Goal: Task Accomplishment & Management: Manage account settings

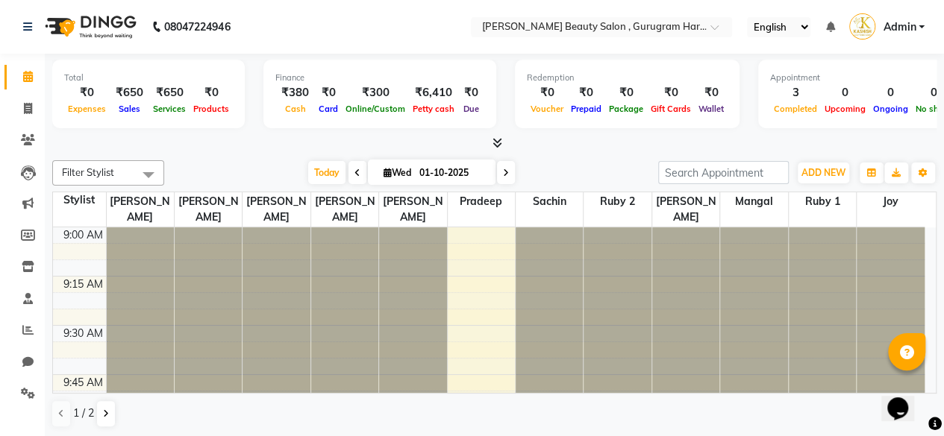
click at [589, 32] on input "text" at bounding box center [586, 28] width 216 height 15
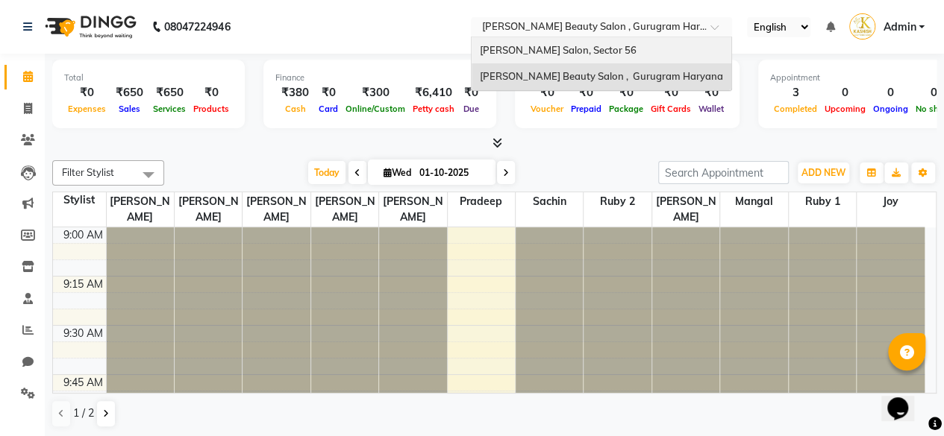
click at [555, 50] on span "[PERSON_NAME] Salon, Sector 56" at bounding box center [557, 50] width 157 height 12
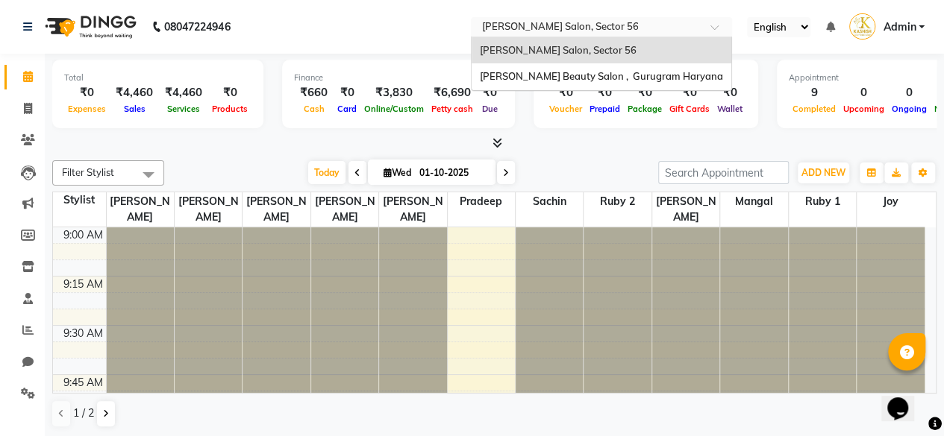
click at [600, 29] on input "text" at bounding box center [586, 28] width 216 height 15
click at [585, 78] on span "[PERSON_NAME] Beauty Salon , Gurugram Haryana" at bounding box center [600, 76] width 243 height 12
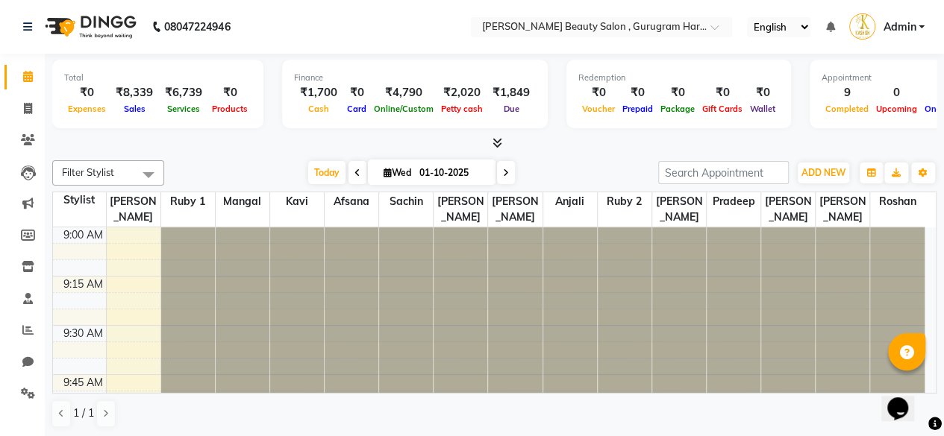
click at [580, 153] on div "Total ₹0 Expenses ₹8,339 Sales ₹6,739 Services ₹0 Products Finance ₹1,700 Cash …" at bounding box center [494, 246] width 899 height 384
click at [24, 391] on icon at bounding box center [28, 393] width 14 height 11
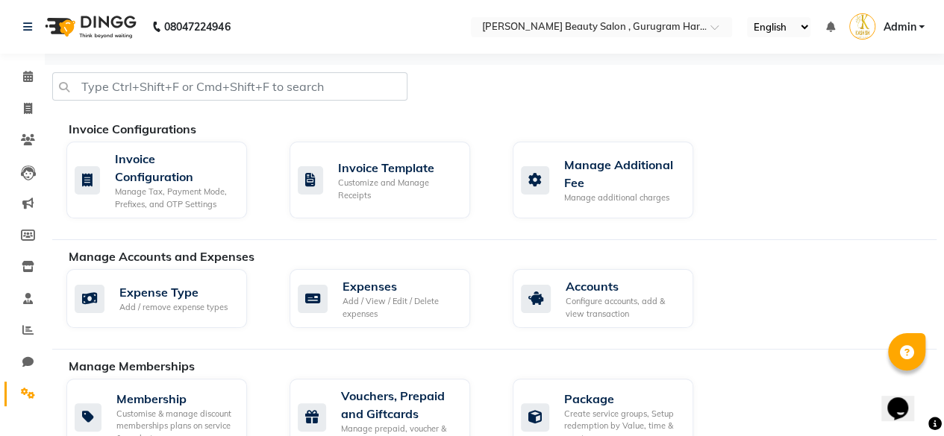
click at [820, 211] on div "Invoice Configuration Manage Tax, Payment Mode, Prefixes, and OTP Settings Invo…" at bounding box center [501, 183] width 892 height 83
click at [198, 172] on div "Invoice Configuration" at bounding box center [175, 168] width 120 height 36
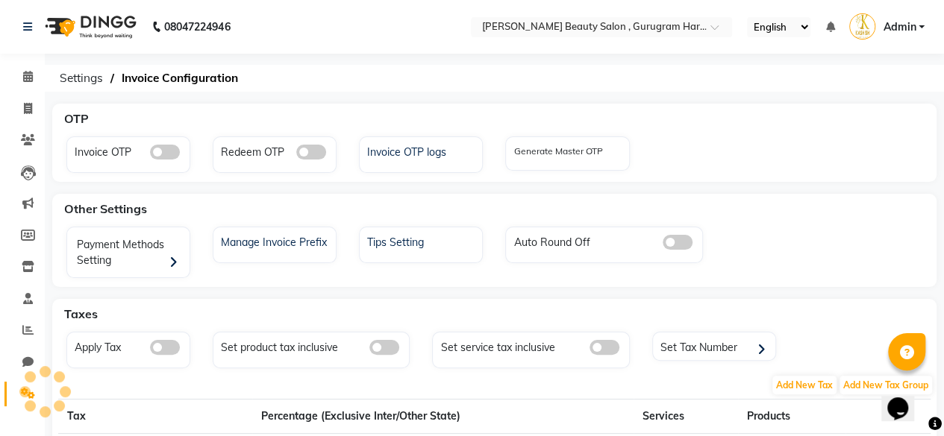
click at [824, 147] on div "Invoice OTP Redeem OTP Invoice OTP logs Generate Master OTP" at bounding box center [494, 157] width 878 height 43
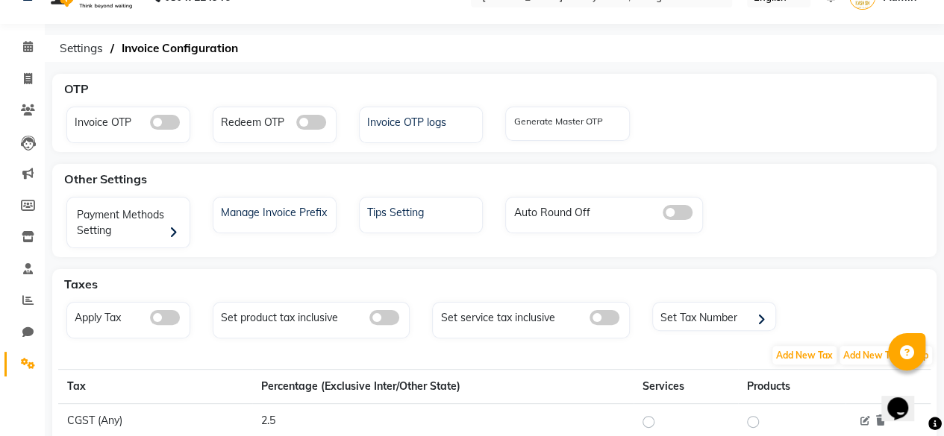
click at [173, 227] on icon at bounding box center [173, 233] width 8 height 13
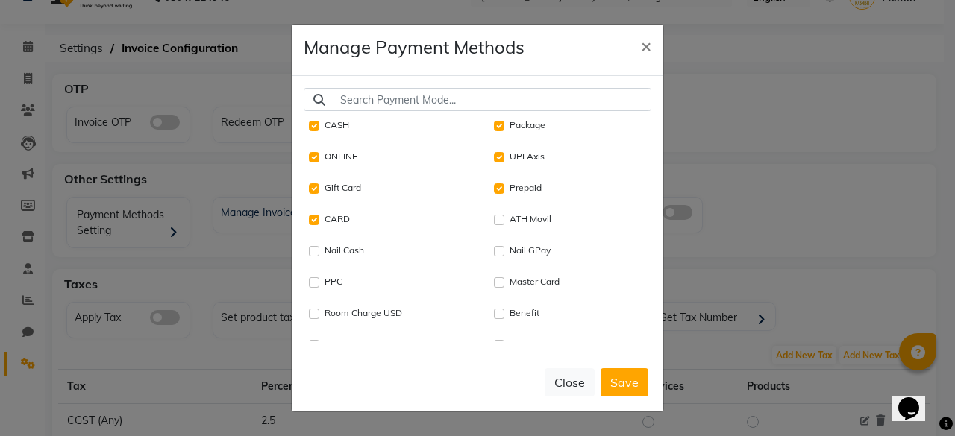
click at [576, 382] on button "Close" at bounding box center [569, 382] width 50 height 28
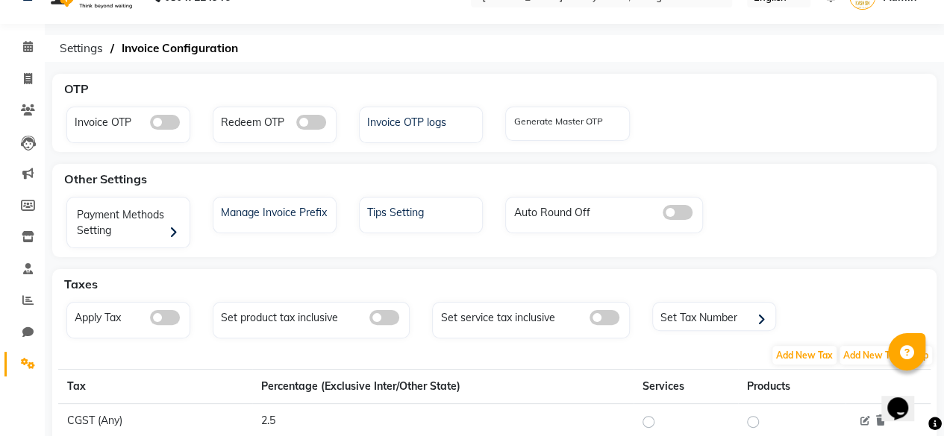
click at [861, 234] on div "Payment Methods Setting Manage Invoice Prefix Tips Setting Auto Round Off" at bounding box center [494, 225] width 878 height 57
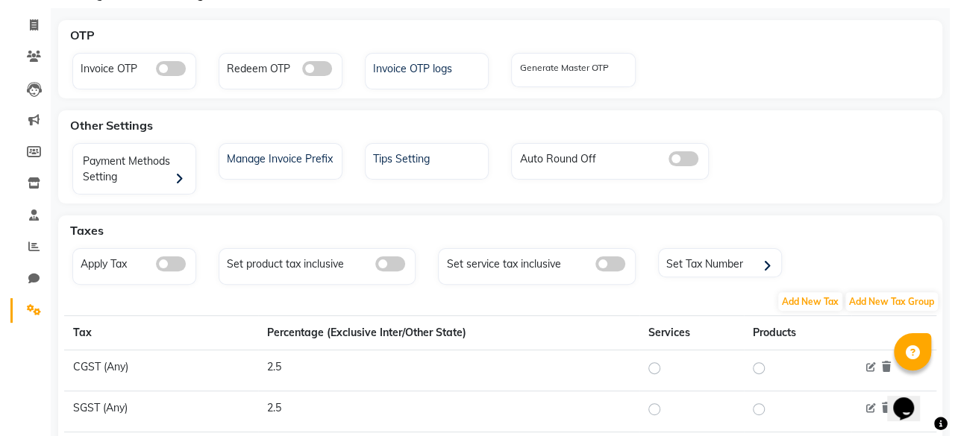
scroll to position [0, 0]
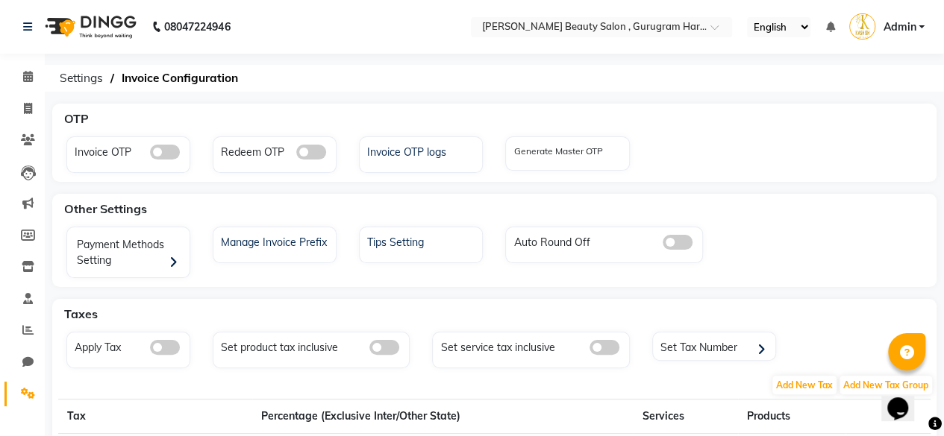
click at [94, 79] on span "Settings" at bounding box center [81, 78] width 58 height 27
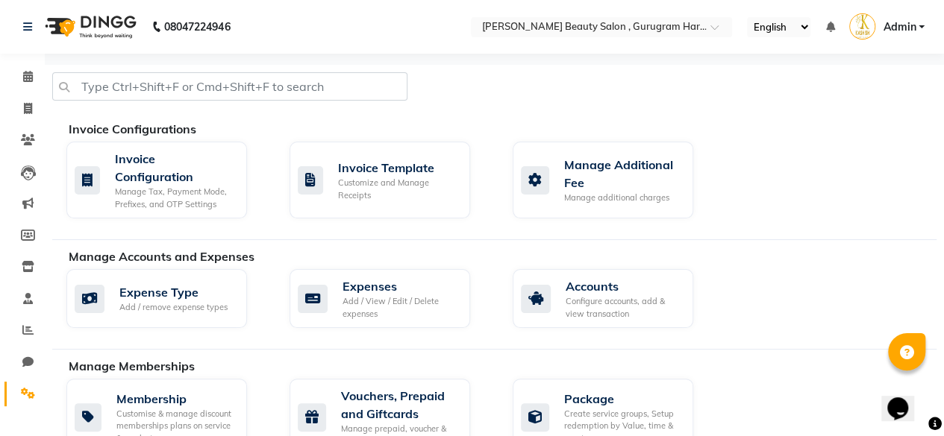
click at [819, 284] on div "Expense Type Add / remove expense types Expenses Add / View / Edit / Delete exp…" at bounding box center [501, 301] width 892 height 65
click at [425, 189] on div "Customize and Manage Receipts" at bounding box center [398, 189] width 120 height 25
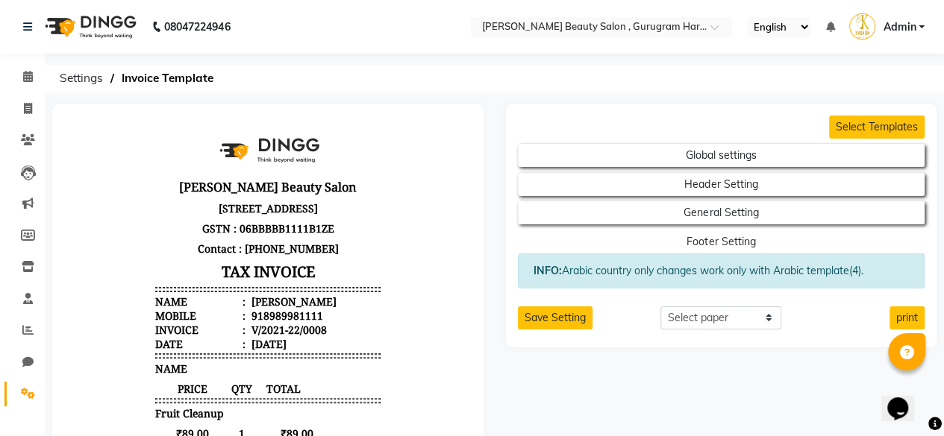
click at [772, 240] on button "Footer Setting" at bounding box center [721, 241] width 407 height 23
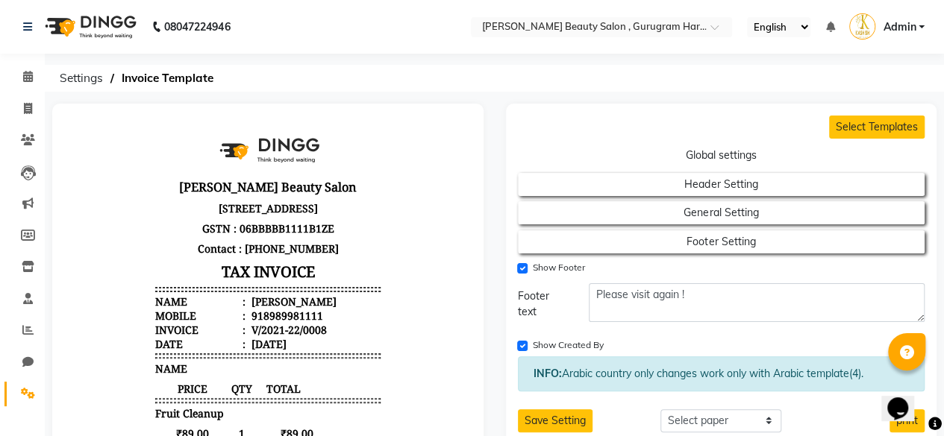
click at [738, 157] on button "Global settings" at bounding box center [721, 155] width 407 height 23
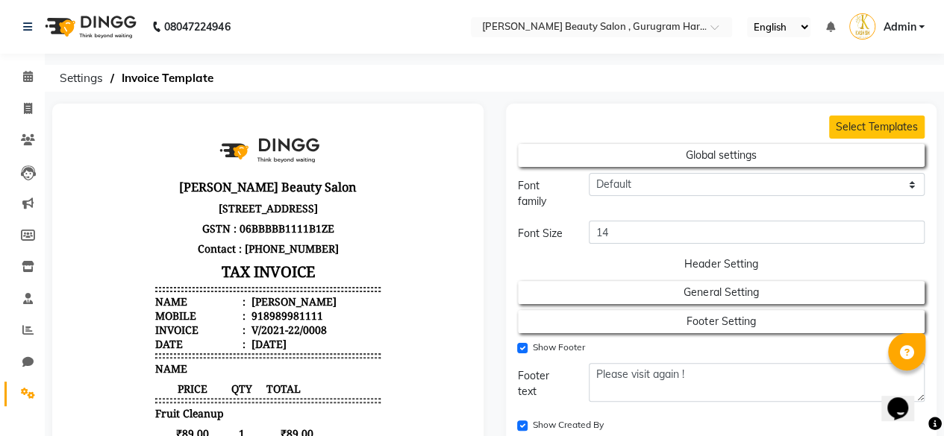
click at [744, 269] on button "Header Setting" at bounding box center [721, 264] width 407 height 23
select select "end"
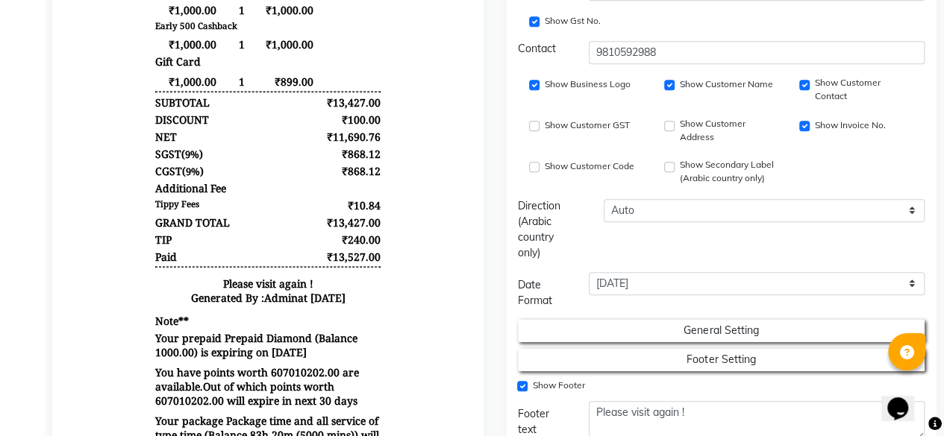
scroll to position [597, 0]
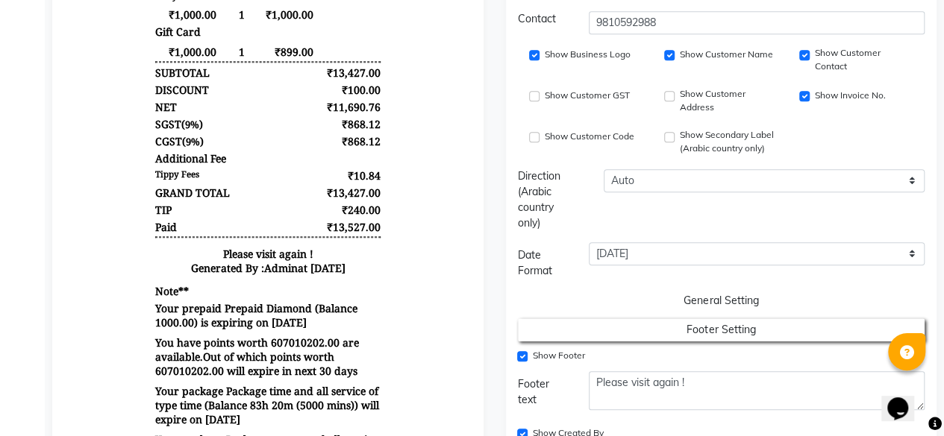
click at [765, 299] on button "General Setting" at bounding box center [721, 300] width 407 height 23
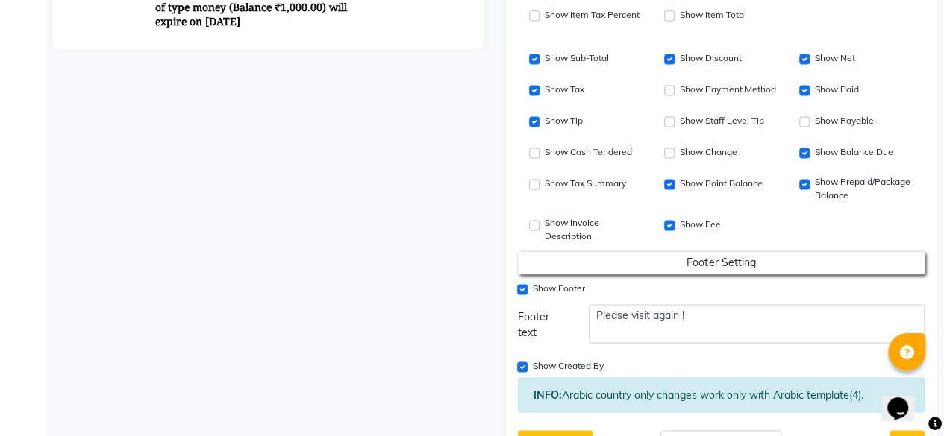
scroll to position [1044, 0]
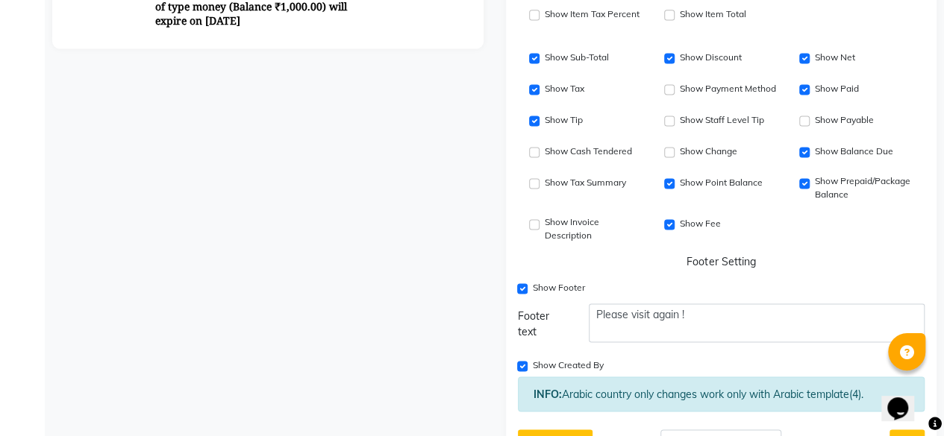
click at [744, 263] on button "Footer Setting" at bounding box center [721, 262] width 407 height 23
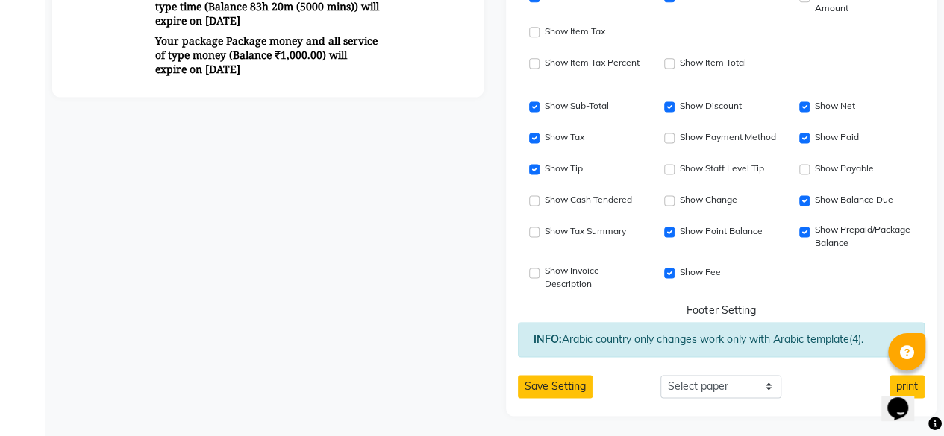
click at [738, 313] on button "Footer Setting" at bounding box center [721, 310] width 407 height 23
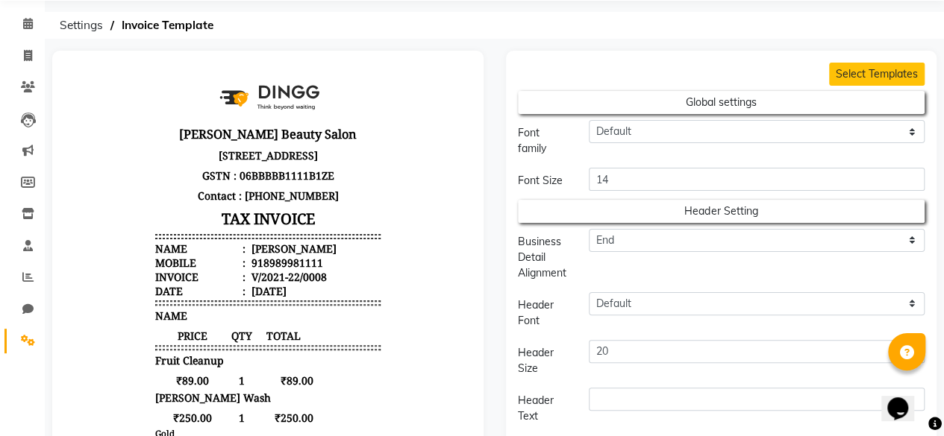
scroll to position [0, 0]
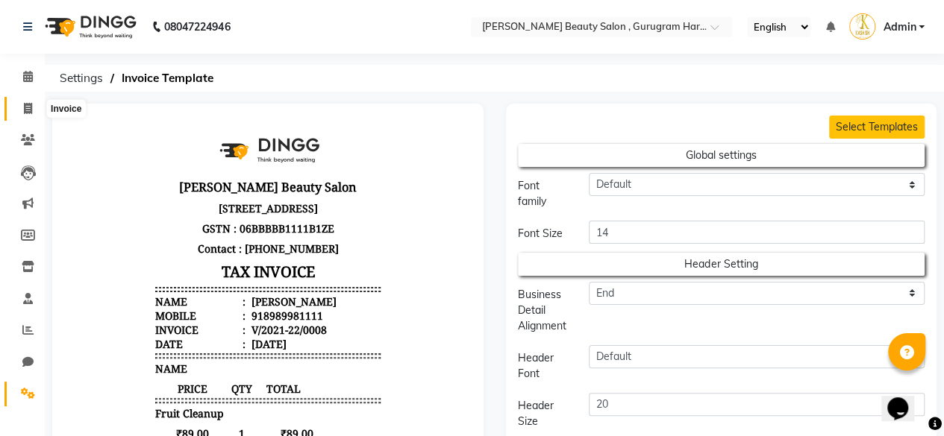
click at [28, 113] on icon at bounding box center [28, 108] width 8 height 11
select select "9017"
select select "service"
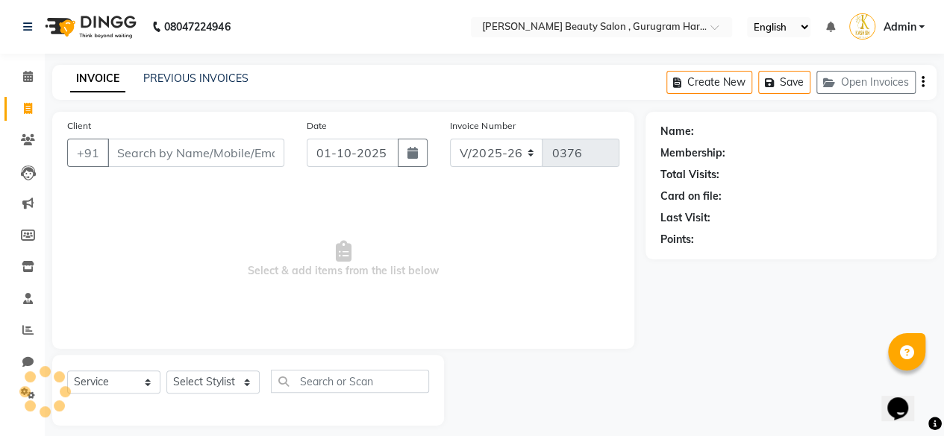
scroll to position [11, 0]
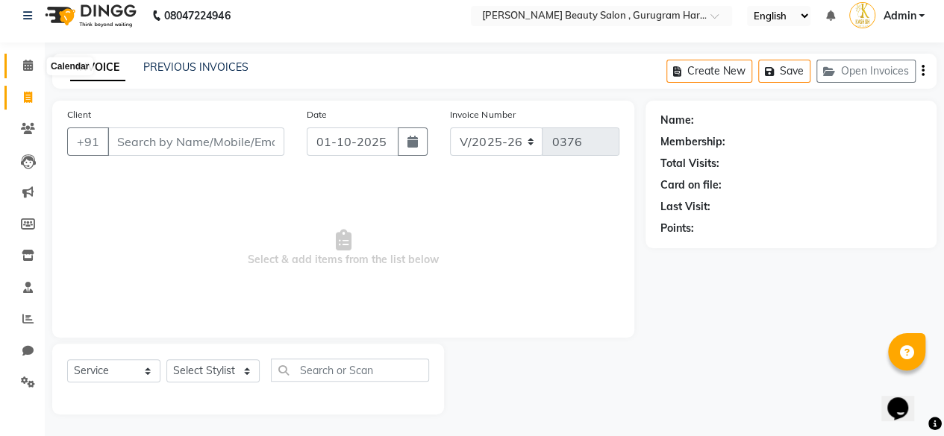
click at [28, 64] on icon at bounding box center [28, 65] width 10 height 11
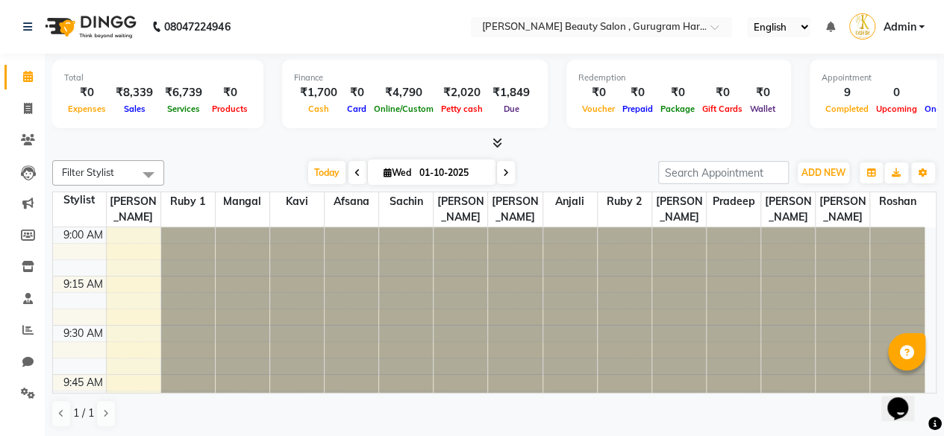
click at [616, 148] on div at bounding box center [494, 144] width 884 height 16
